Goal: Task Accomplishment & Management: Manage account settings

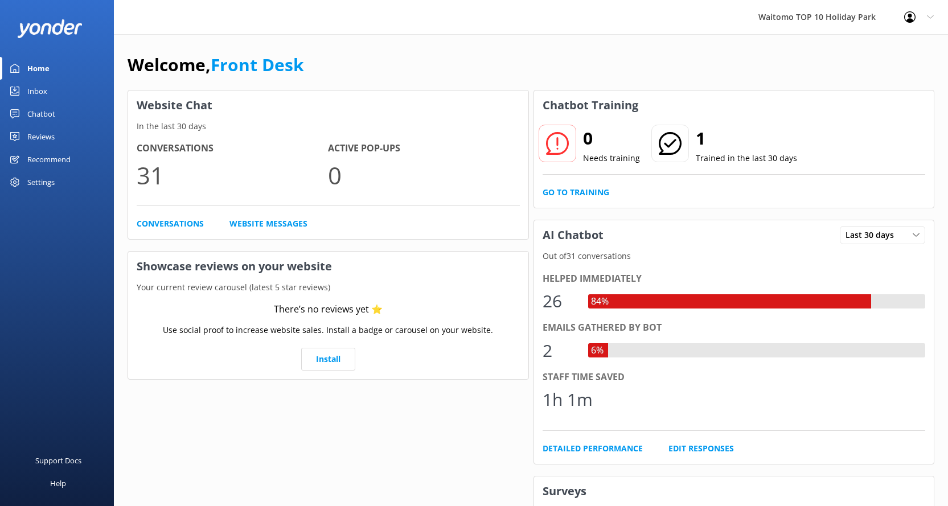
click at [39, 91] on div "Inbox" at bounding box center [37, 91] width 20 height 23
